Goal: Task Accomplishment & Management: Use online tool/utility

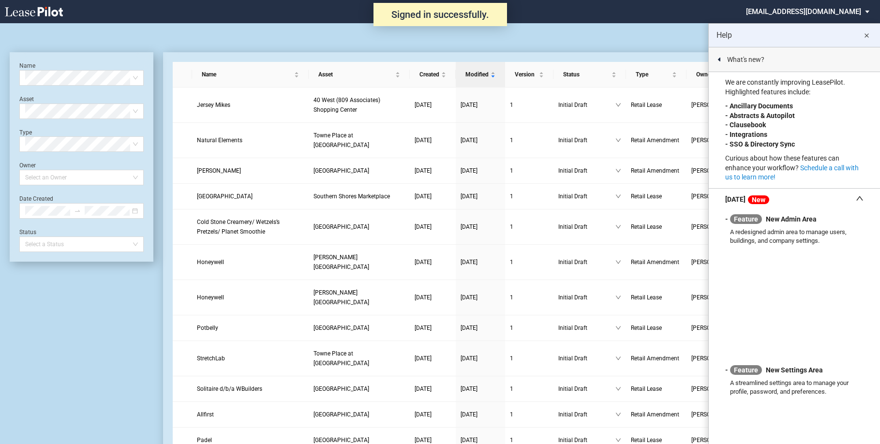
click at [868, 34] on md-icon "close" at bounding box center [866, 36] width 12 height 12
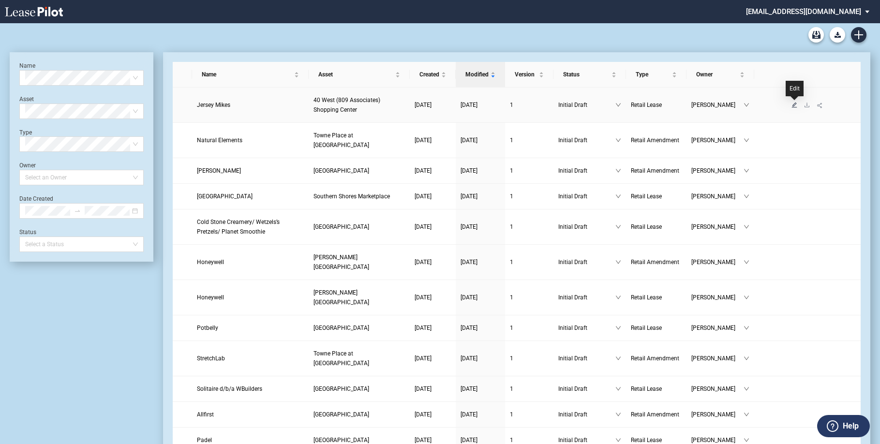
click at [794, 105] on icon "edit" at bounding box center [794, 105] width 6 height 6
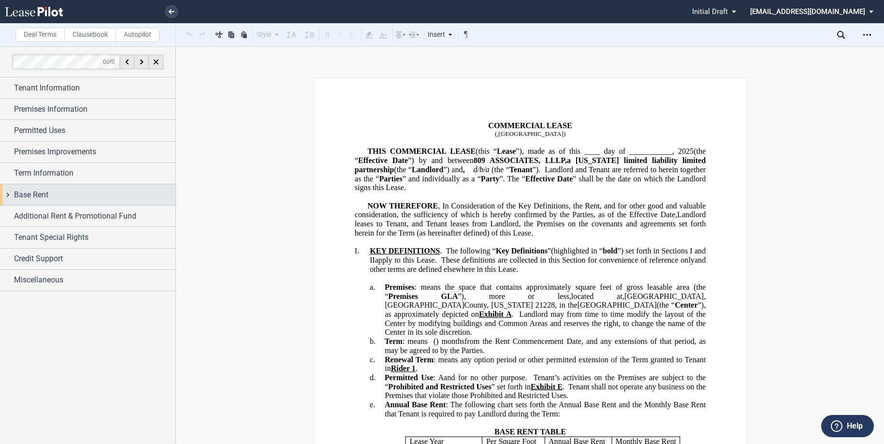
click at [94, 193] on div "Base Rent" at bounding box center [95, 195] width 162 height 12
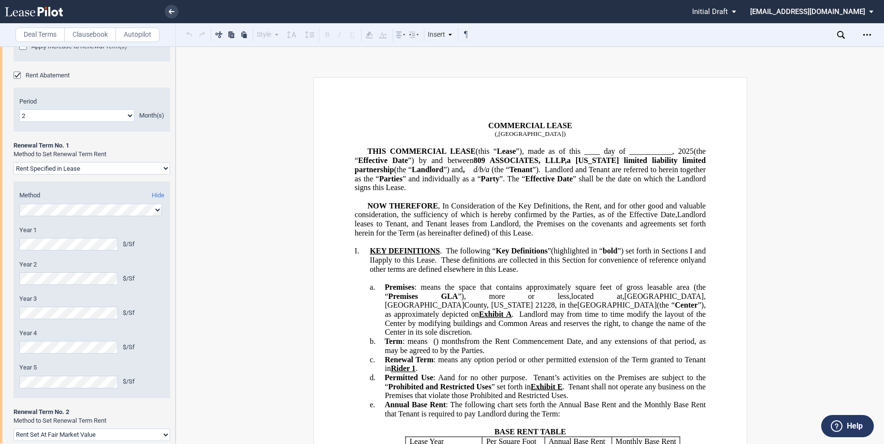
scroll to position [338, 0]
